Goal: Information Seeking & Learning: Learn about a topic

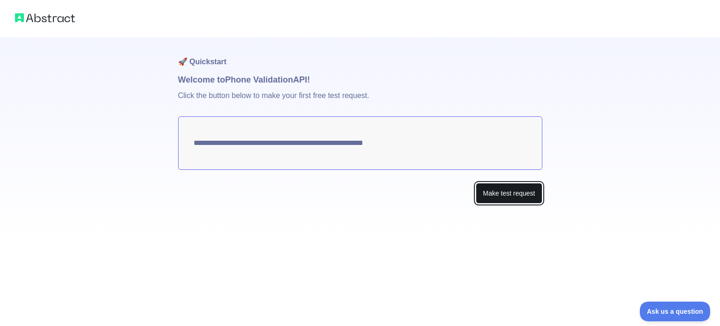
click at [508, 196] on button "Make test request" at bounding box center [509, 193] width 66 height 21
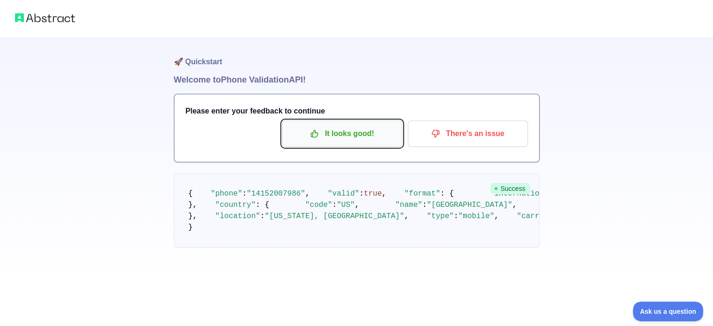
click at [358, 126] on p "It looks good!" at bounding box center [342, 134] width 106 height 16
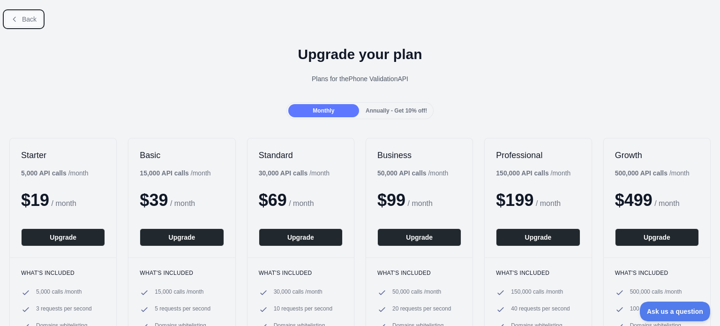
click at [36, 18] on span "Back" at bounding box center [29, 19] width 15 height 8
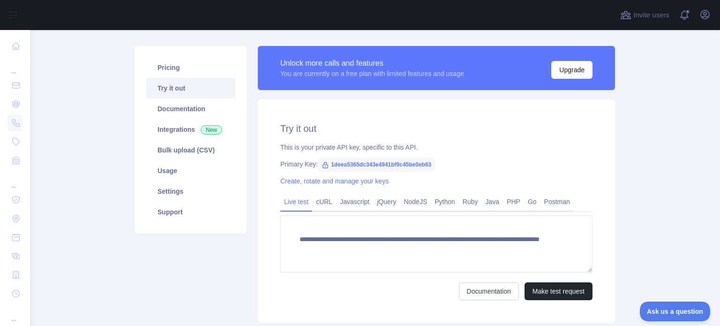
scroll to position [94, 0]
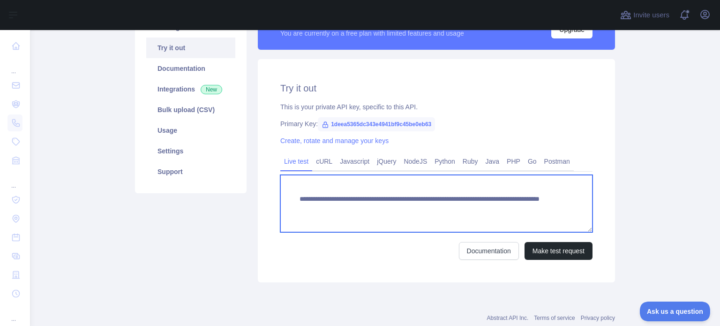
click at [396, 213] on textarea "**********" at bounding box center [436, 203] width 312 height 57
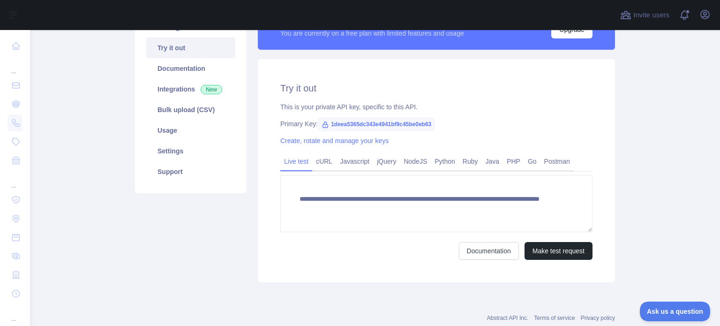
click at [347, 249] on div "Documentation Make test request" at bounding box center [436, 251] width 312 height 18
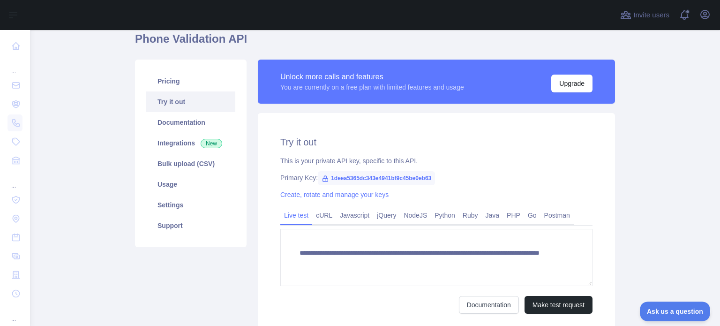
scroll to position [0, 0]
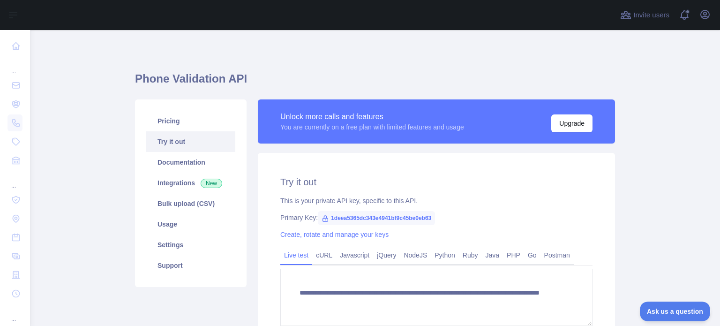
click at [172, 144] on link "Try it out" at bounding box center [190, 141] width 89 height 21
click at [174, 121] on link "Pricing" at bounding box center [190, 121] width 89 height 21
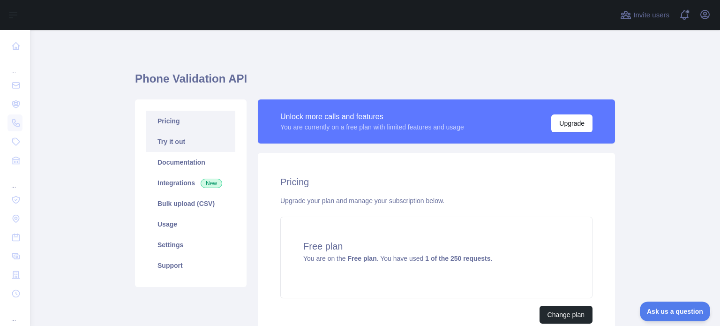
click at [174, 146] on link "Try it out" at bounding box center [190, 141] width 89 height 21
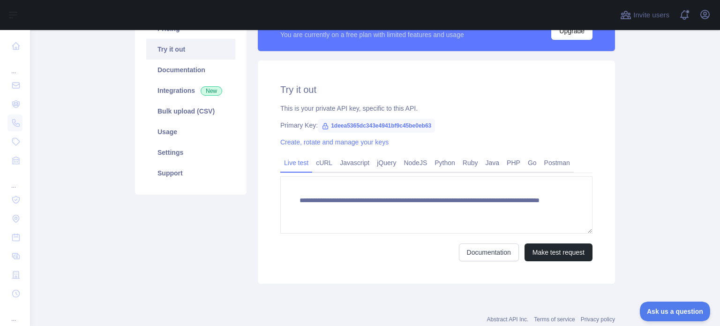
scroll to position [94, 0]
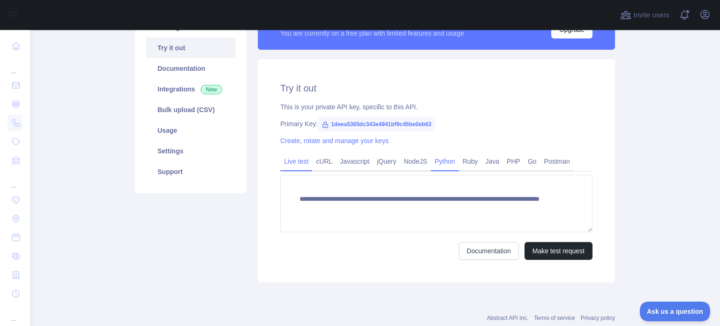
click at [447, 163] on link "Python" at bounding box center [445, 161] width 28 height 15
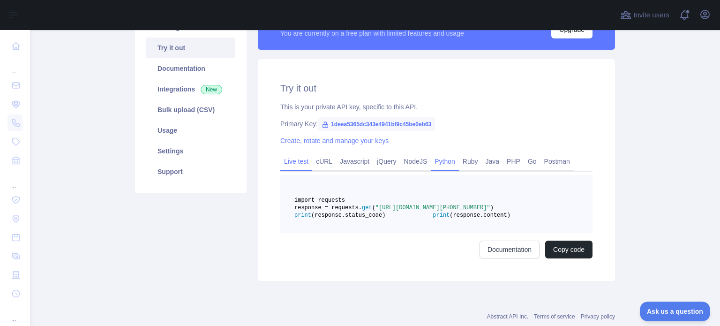
click at [293, 169] on link "Live test" at bounding box center [296, 161] width 32 height 15
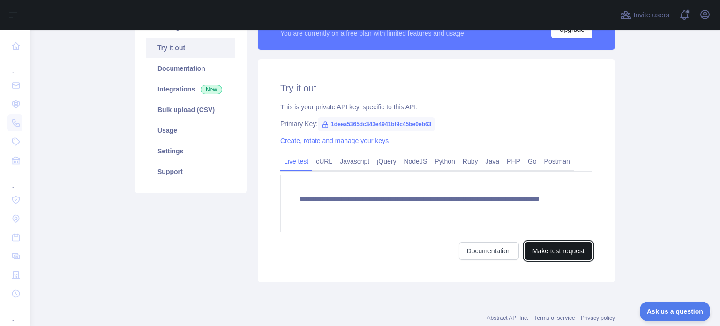
click at [566, 253] on button "Make test request" at bounding box center [559, 251] width 68 height 18
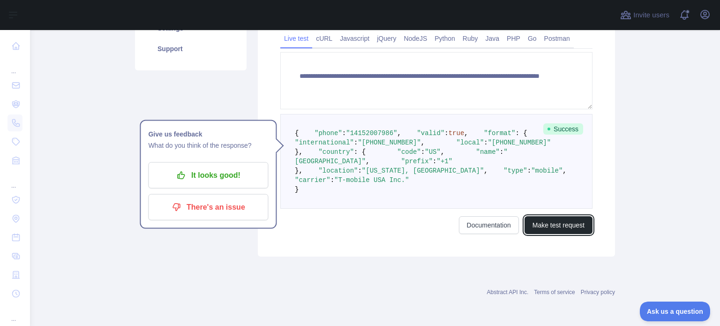
scroll to position [234, 0]
